Goal: Find specific page/section: Find specific page/section

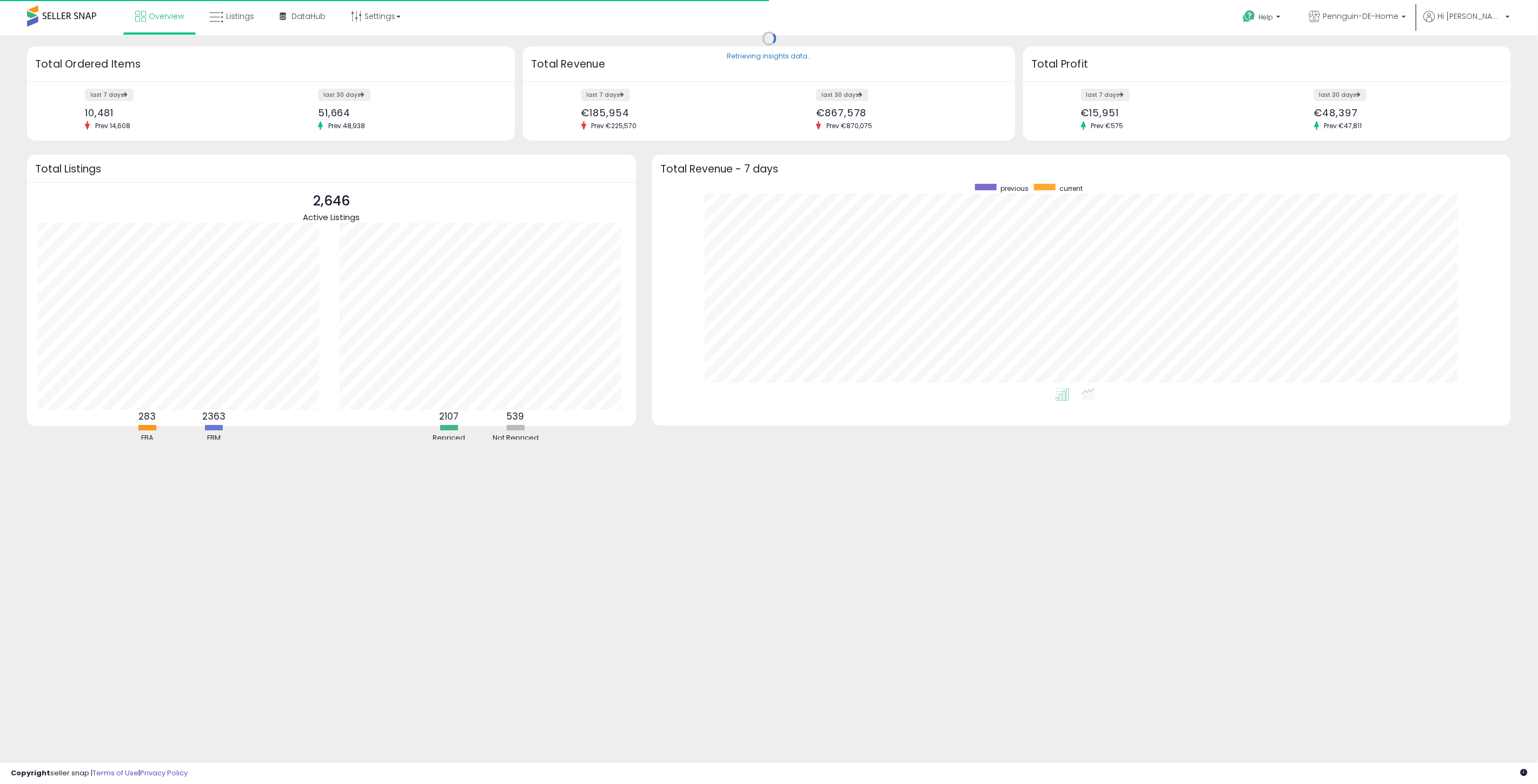
scroll to position [203, 837]
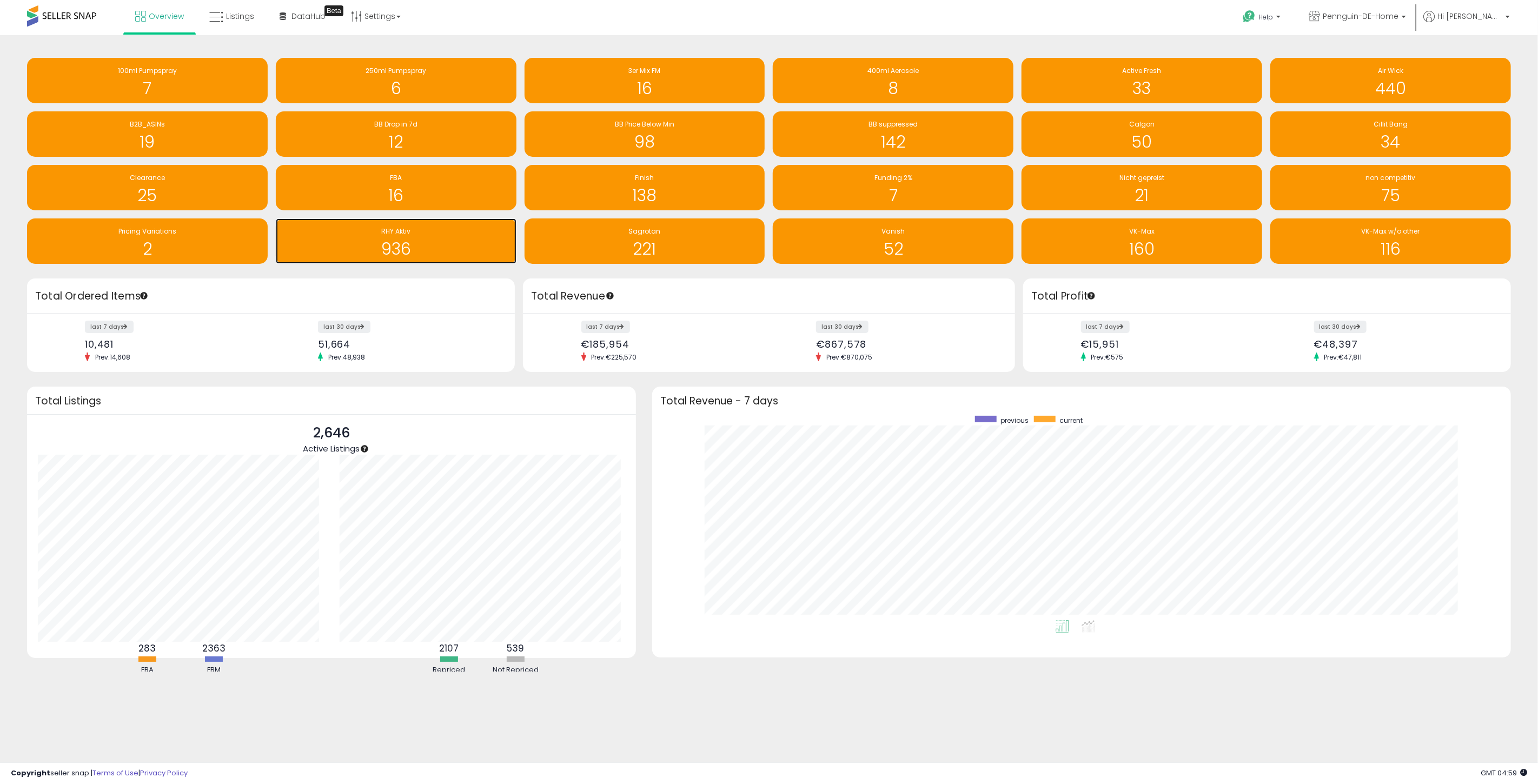
click at [424, 256] on h1 "936" at bounding box center [396, 248] width 230 height 18
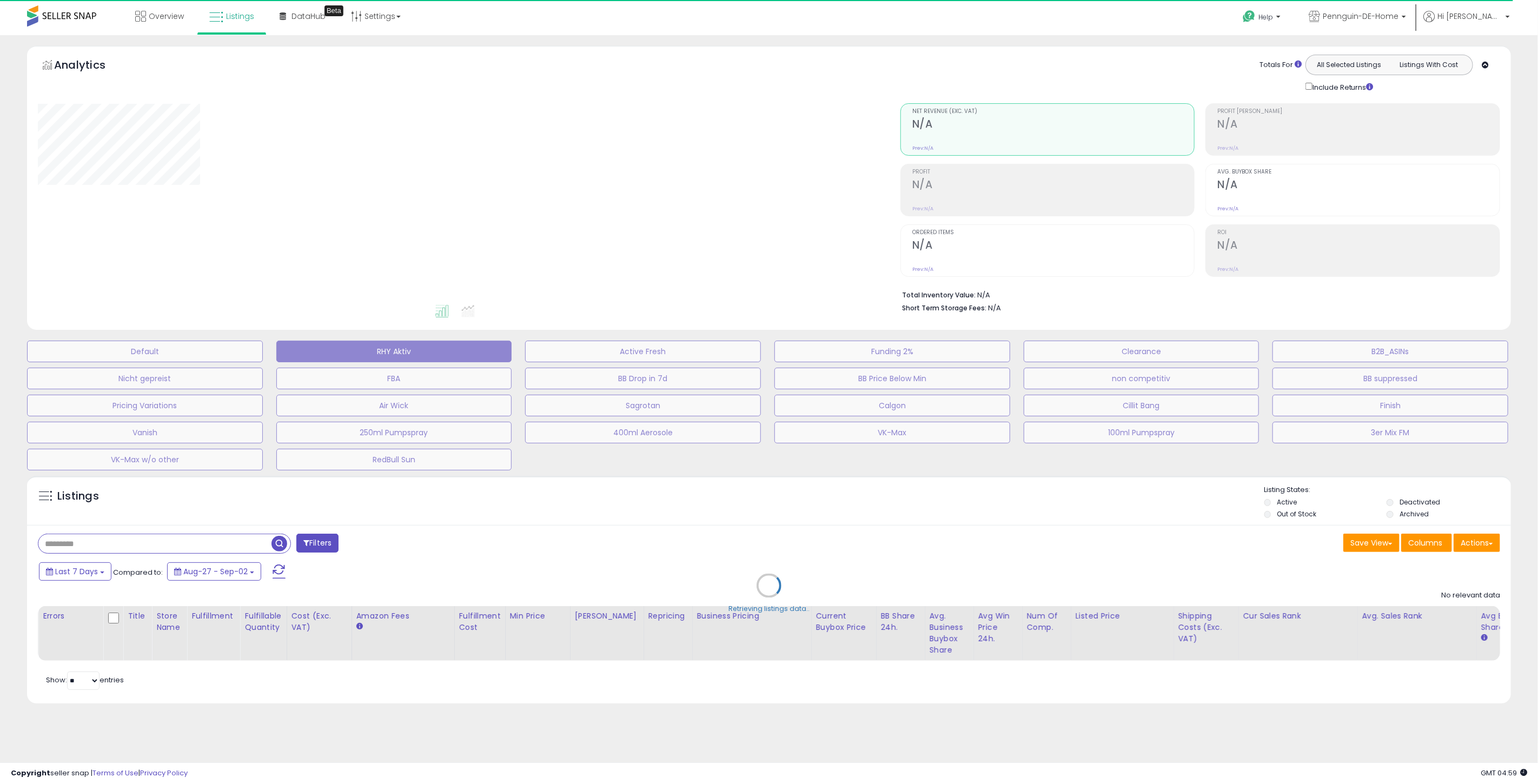
select select "**"
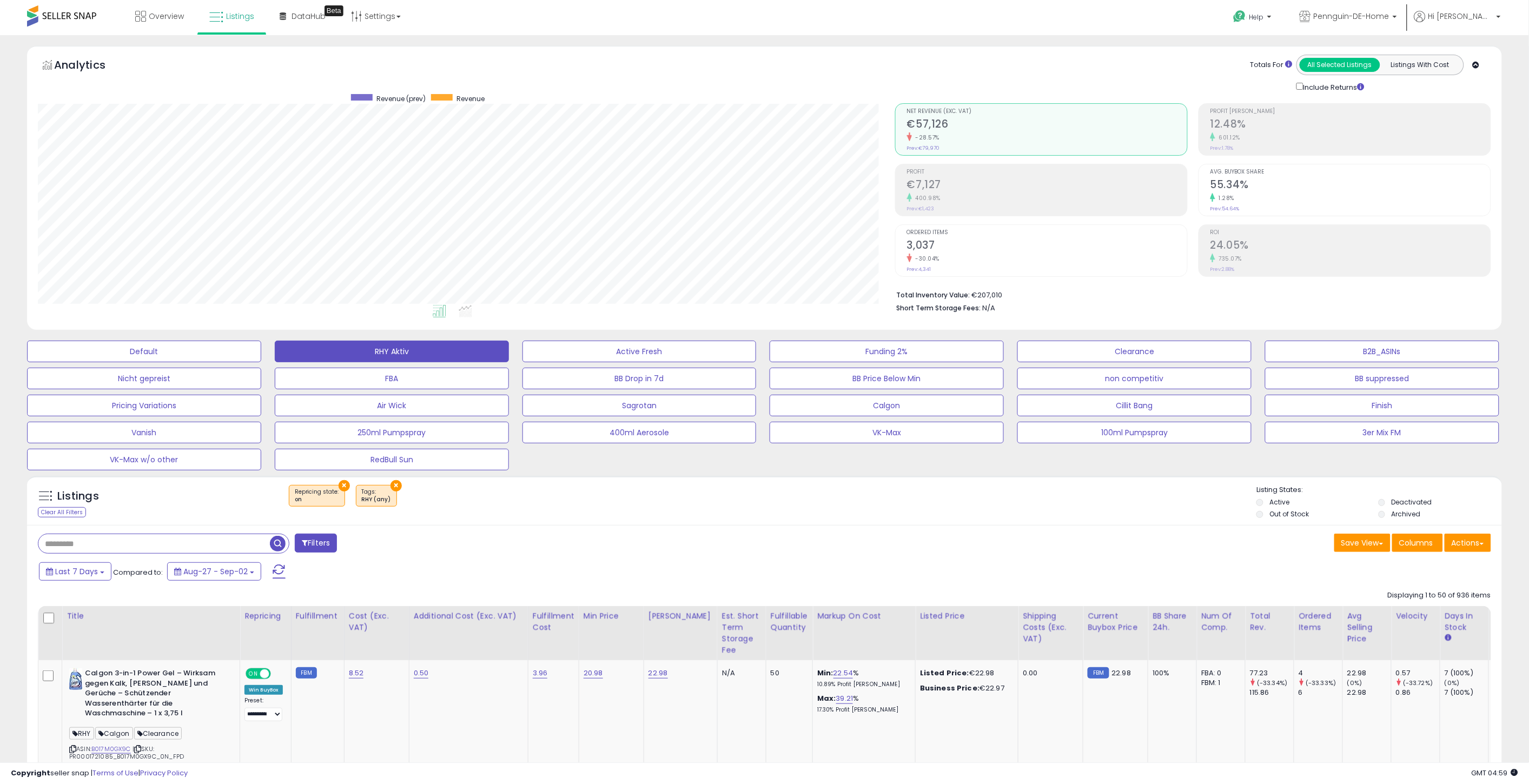
scroll to position [222, 858]
drag, startPoint x: 681, startPoint y: 551, endPoint x: 678, endPoint y: 546, distance: 5.8
click at [680, 551] on div "Filters" at bounding box center [397, 544] width 735 height 22
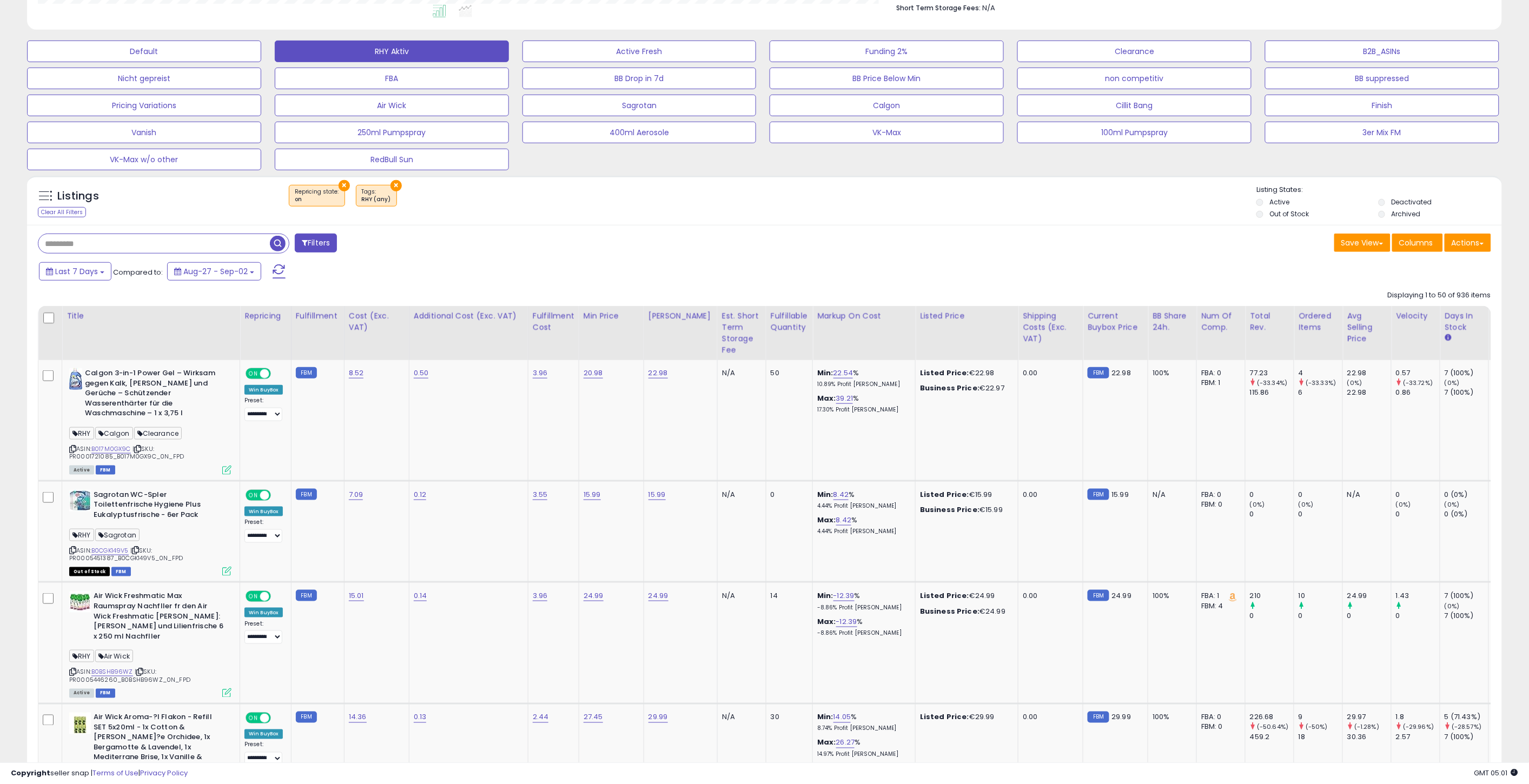
scroll to position [0, 0]
